Goal: Find specific page/section: Find specific page/section

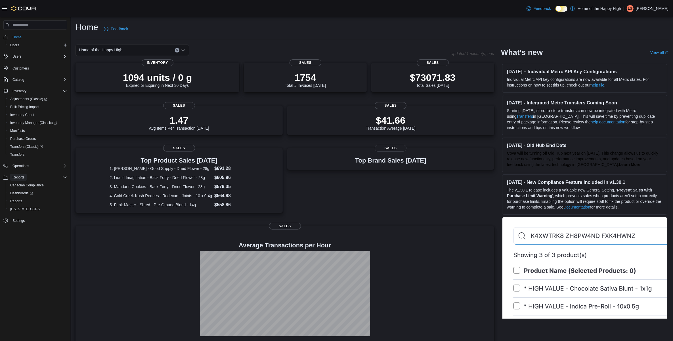
click at [23, 176] on span "Reports" at bounding box center [18, 177] width 12 height 5
click at [19, 199] on span "Reports" at bounding box center [16, 201] width 12 height 5
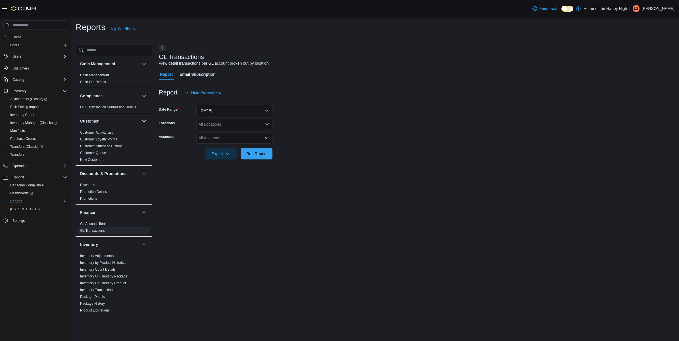
click at [661, 11] on p "Leah Snow" at bounding box center [657, 8] width 33 height 7
drag, startPoint x: 640, startPoint y: 59, endPoint x: 635, endPoint y: 59, distance: 4.8
click at [640, 59] on span "Sign Out" at bounding box center [637, 58] width 15 height 6
